Goal: Information Seeking & Learning: Stay updated

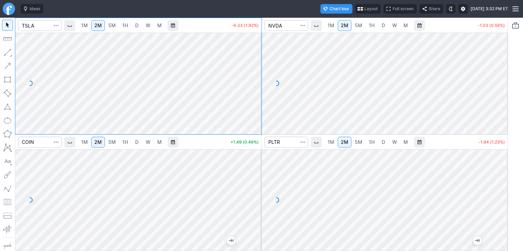
click at [135, 25] on span "D" at bounding box center [136, 25] width 3 height 6
click at [140, 142] on link "D" at bounding box center [136, 142] width 11 height 11
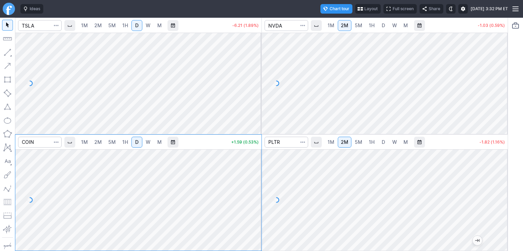
click at [383, 142] on span "D" at bounding box center [383, 142] width 3 height 6
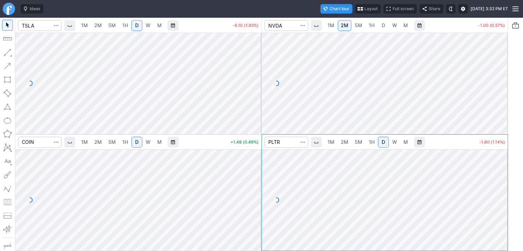
click at [384, 25] on span "D" at bounding box center [383, 25] width 3 height 6
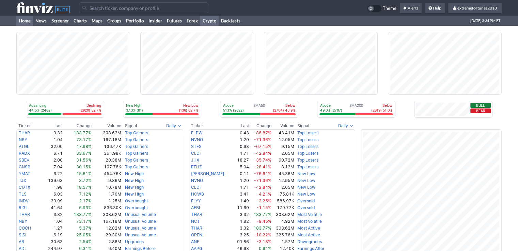
click at [213, 19] on link "Crypto" at bounding box center [209, 21] width 18 height 10
